Goal: Information Seeking & Learning: Find specific fact

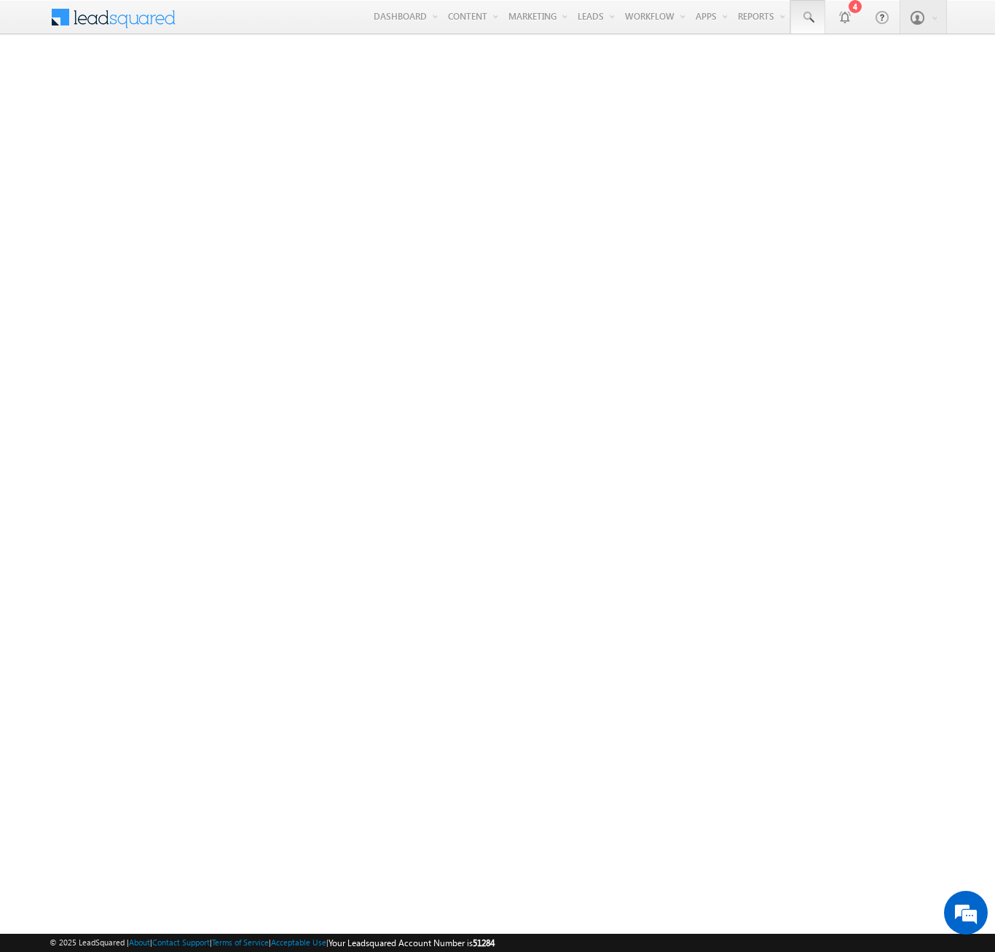
click at [807, 17] on span at bounding box center [807, 17] width 15 height 15
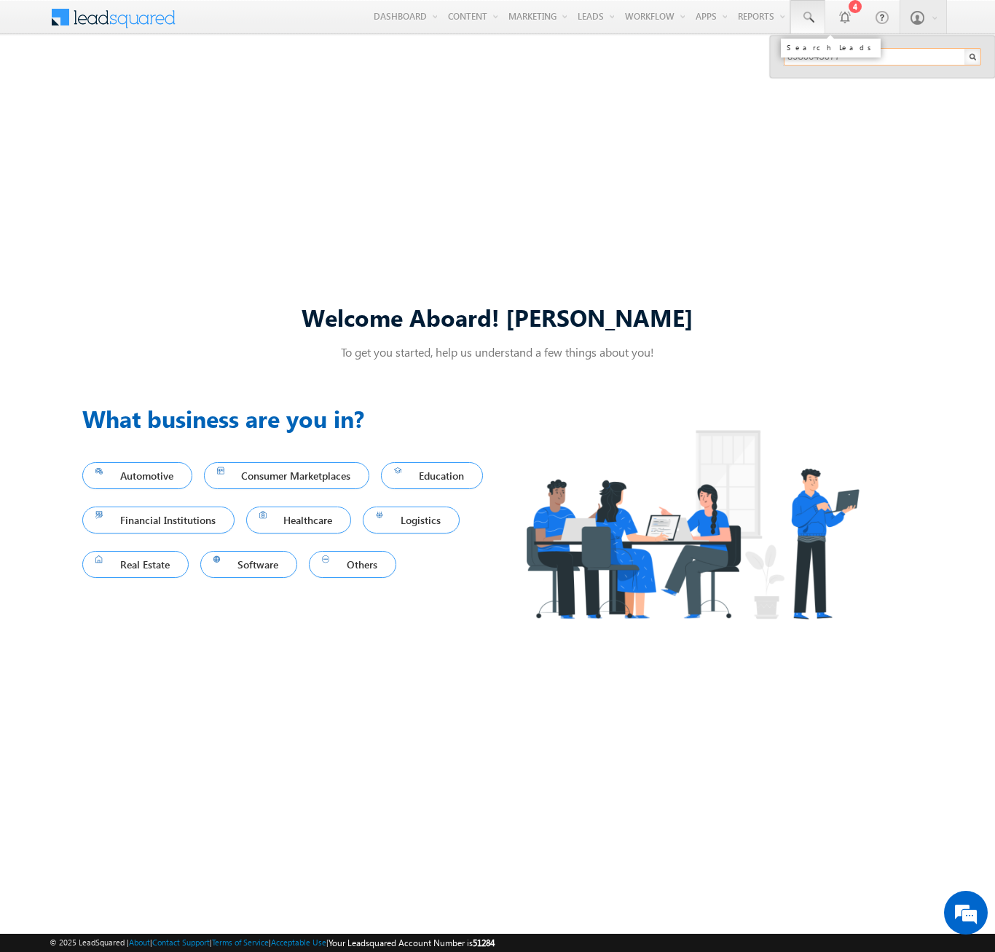
type input "8980645677"
click at [888, 78] on div "[PERSON_NAME]" at bounding box center [888, 78] width 195 height 16
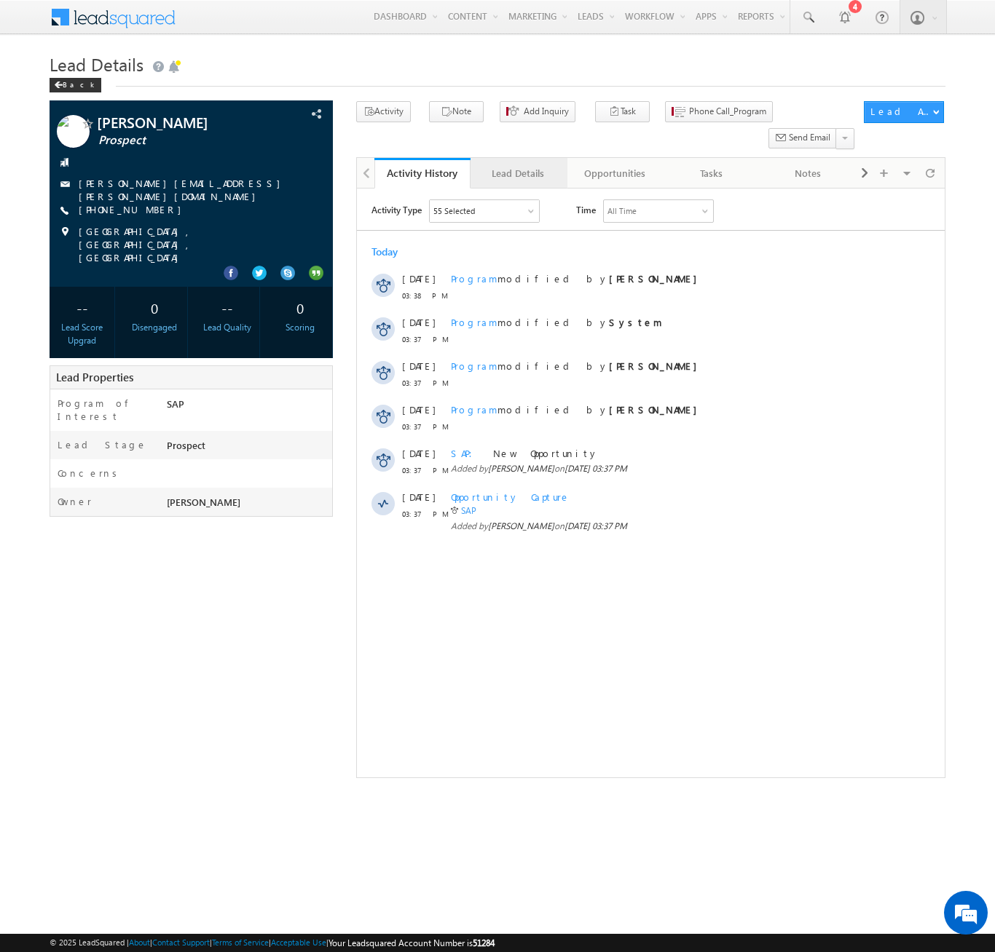
click at [518, 165] on div "Lead Details" at bounding box center [517, 173] width 71 height 17
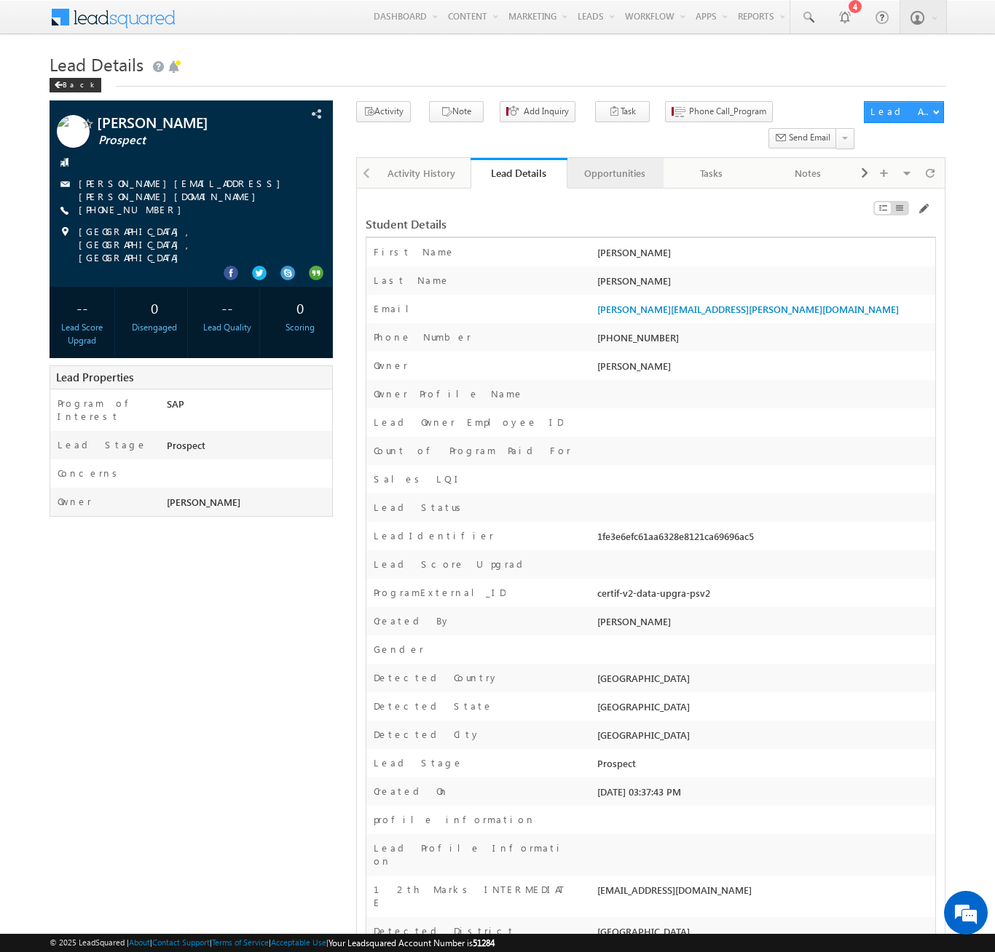
click at [614, 165] on div "Opportunities" at bounding box center [614, 173] width 71 height 17
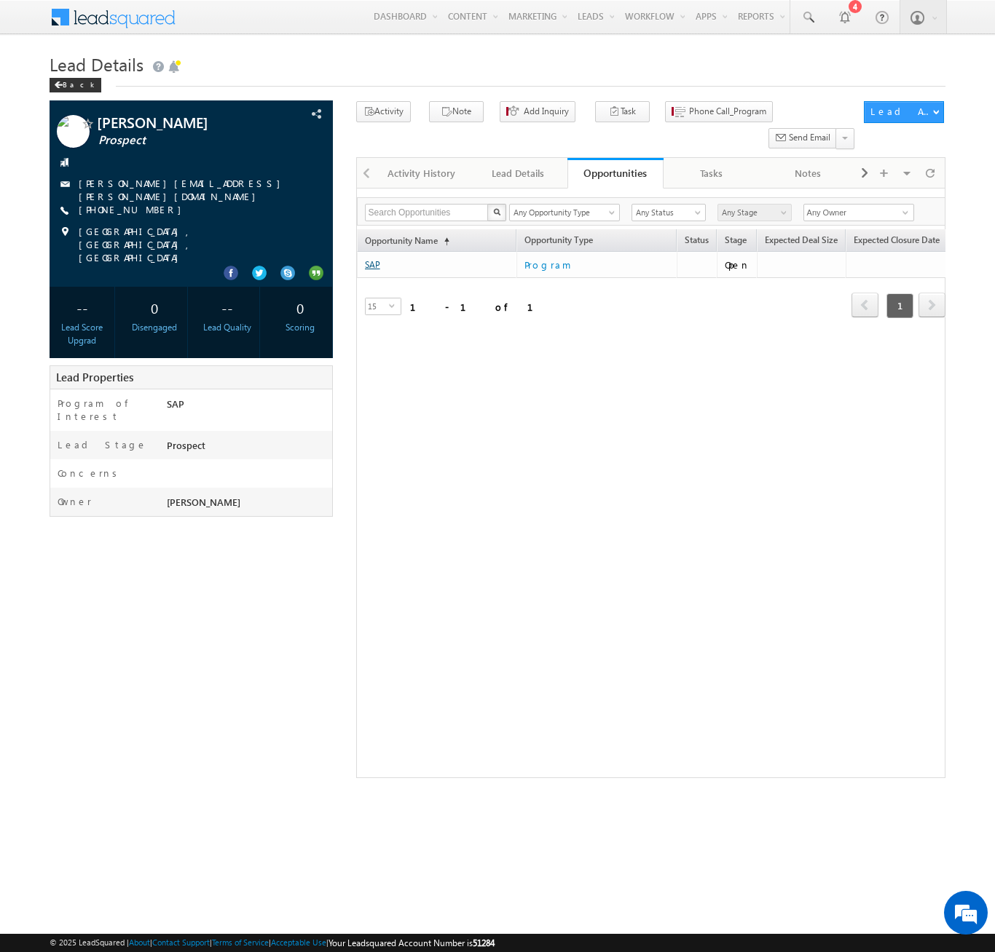
click at [372, 259] on link "SAP" at bounding box center [372, 264] width 15 height 11
